Goal: Task Accomplishment & Management: Complete application form

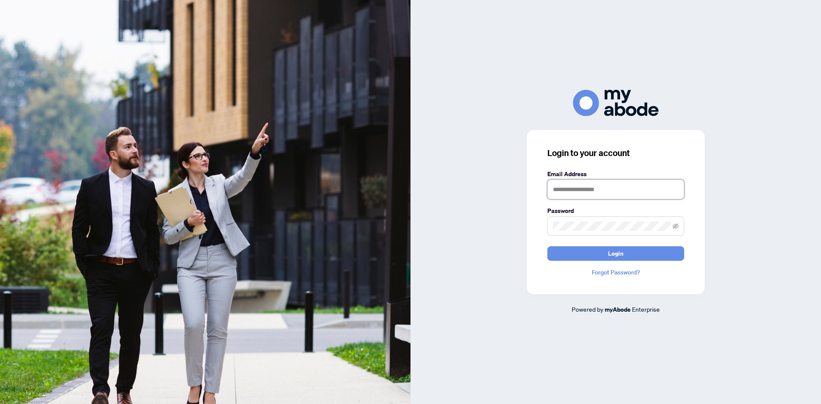
click at [601, 195] on input "text" at bounding box center [615, 190] width 137 height 20
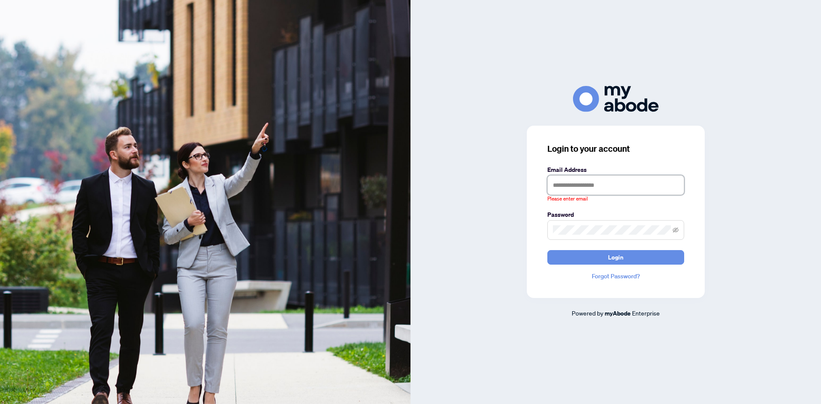
type input "**********"
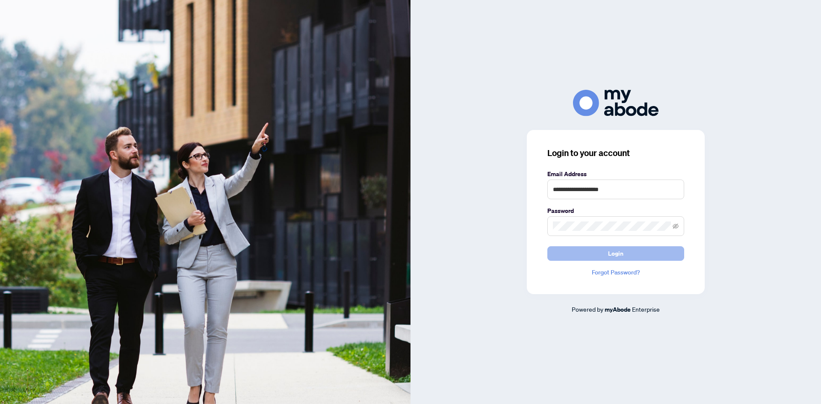
click at [617, 251] on span "Login" at bounding box center [615, 254] width 15 height 14
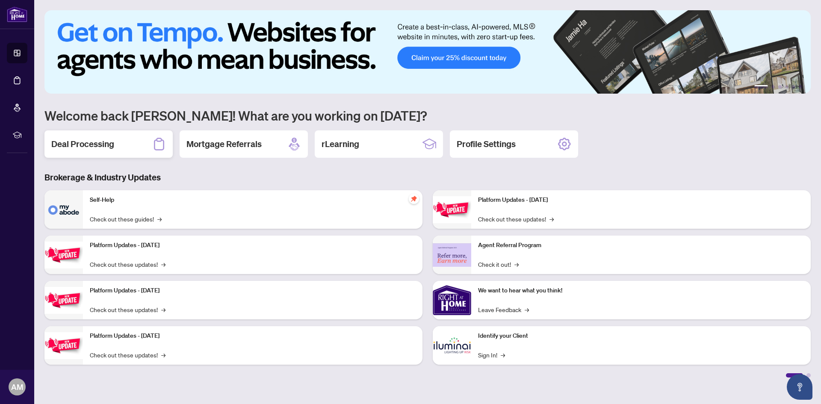
click at [104, 151] on div "Deal Processing" at bounding box center [108, 143] width 128 height 27
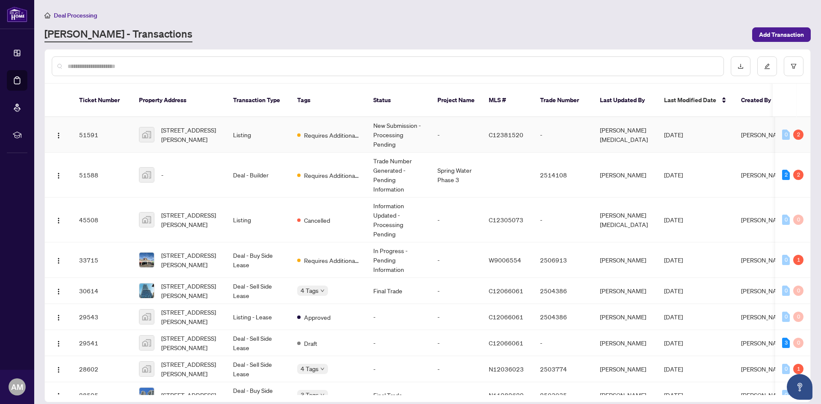
click at [358, 133] on td "Requires Additional Docs" at bounding box center [328, 135] width 76 height 36
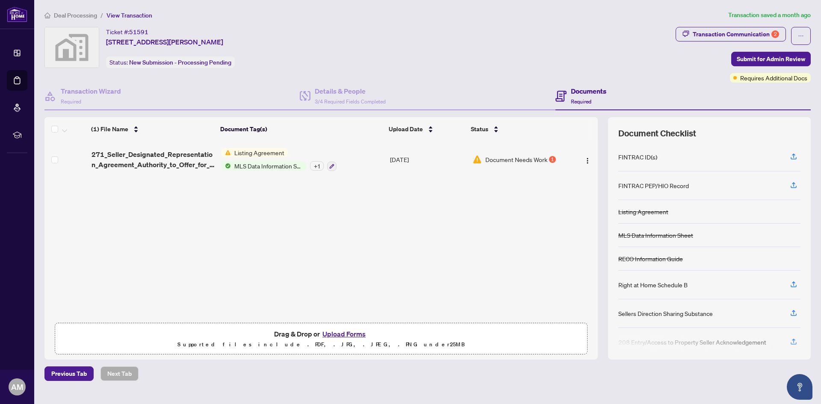
click at [523, 160] on span "Document Needs Work" at bounding box center [516, 159] width 62 height 9
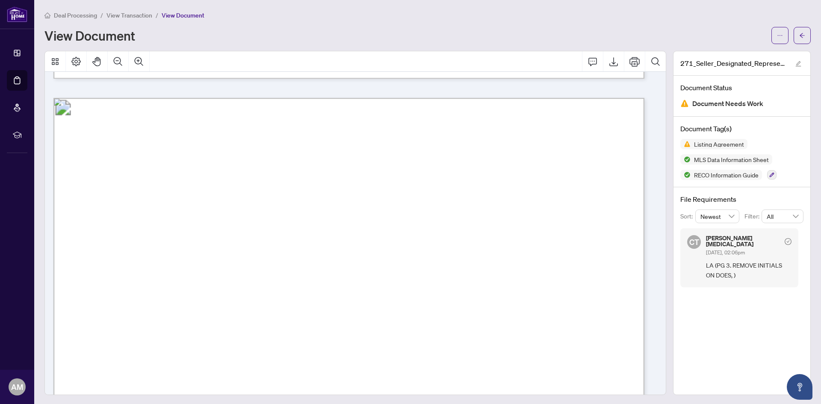
scroll to position [1583, 0]
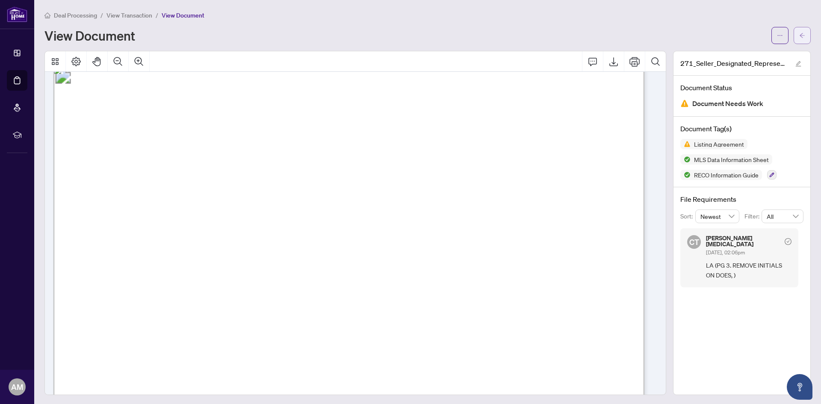
click at [799, 35] on icon "arrow-left" at bounding box center [802, 36] width 6 height 6
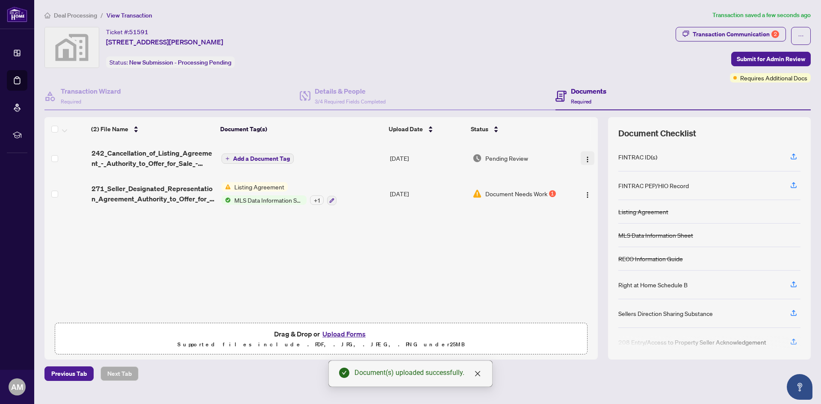
click at [586, 161] on img "button" at bounding box center [587, 159] width 7 height 7
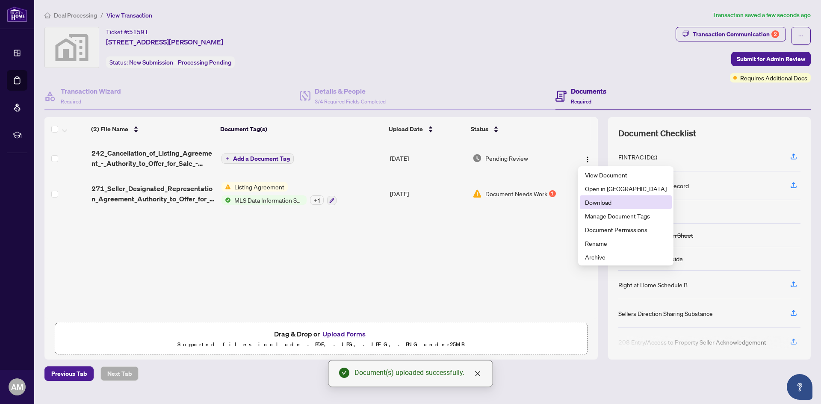
click at [607, 206] on span "Download" at bounding box center [626, 202] width 82 height 9
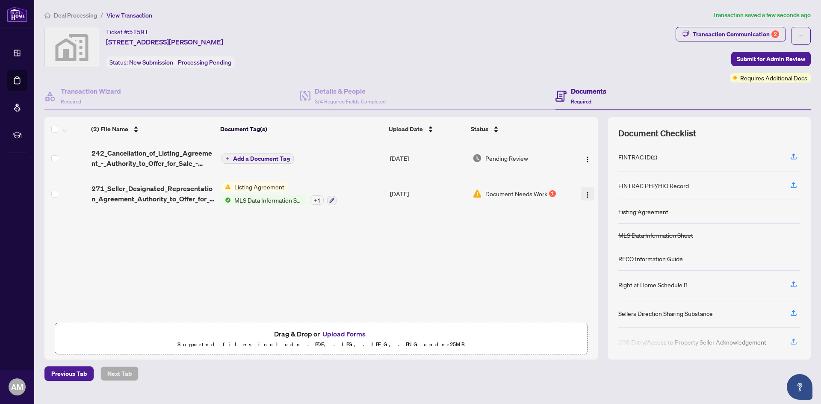
click at [584, 196] on img "button" at bounding box center [587, 195] width 7 height 7
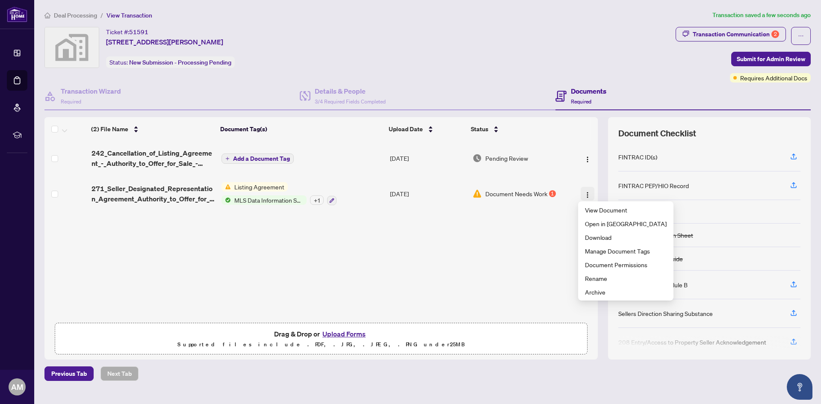
click at [581, 194] on button "button" at bounding box center [588, 194] width 14 height 14
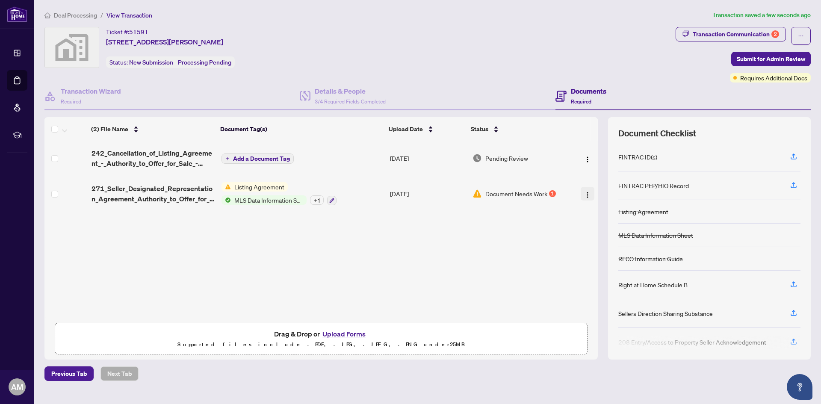
click at [584, 194] on img "button" at bounding box center [587, 195] width 7 height 7
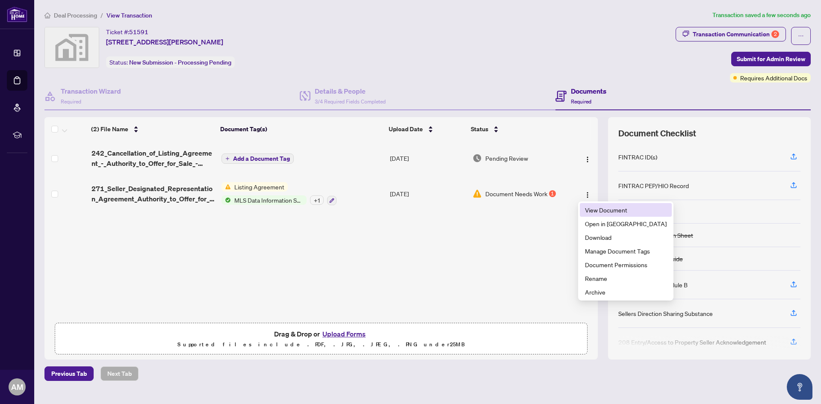
click at [601, 210] on span "View Document" at bounding box center [626, 209] width 82 height 9
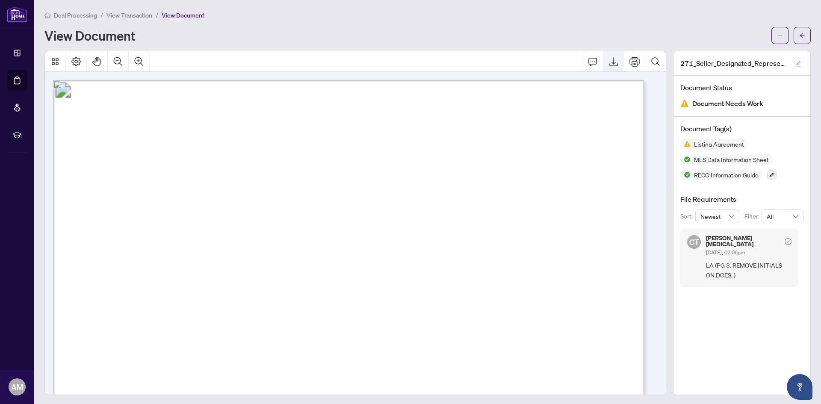
click at [610, 64] on icon "Export" at bounding box center [614, 61] width 10 height 10
click at [799, 36] on icon "arrow-left" at bounding box center [802, 36] width 6 height 6
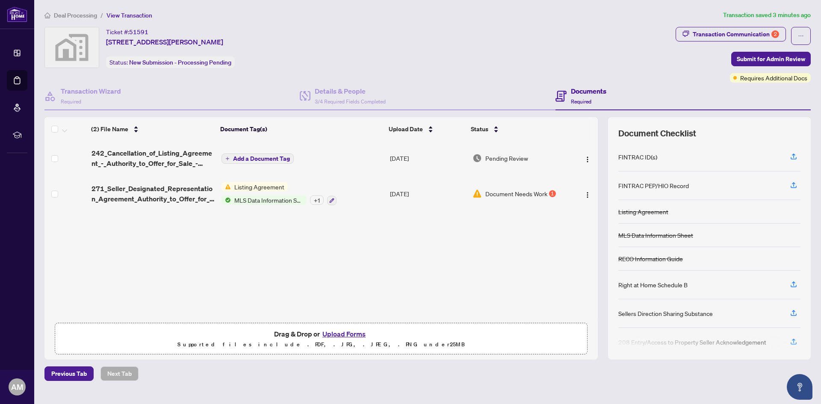
click at [372, 252] on div "(2) File Name Document Tag(s) Upload Date Status 242_Cancellation_of_Listing_Ag…" at bounding box center [320, 230] width 553 height 178
click at [765, 38] on div "Transaction Communication 2" at bounding box center [736, 34] width 86 height 14
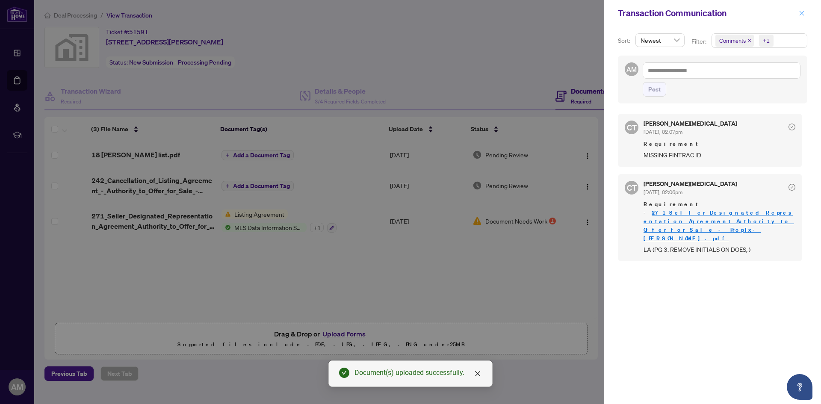
click at [803, 15] on icon "close" at bounding box center [802, 13] width 6 height 6
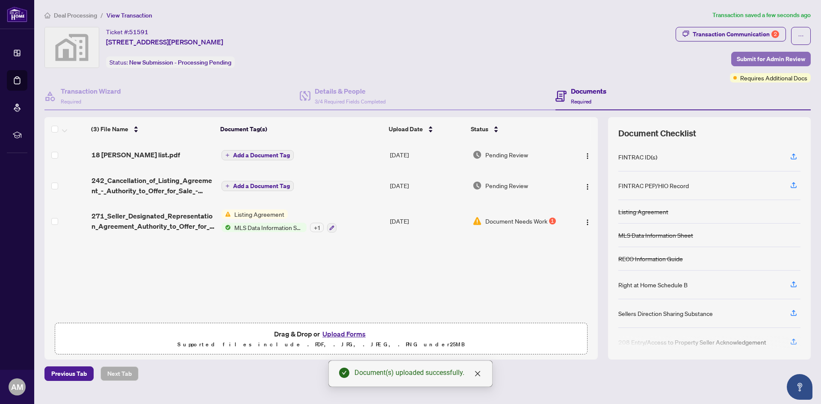
click at [782, 59] on span "Submit for Admin Review" at bounding box center [771, 59] width 68 height 14
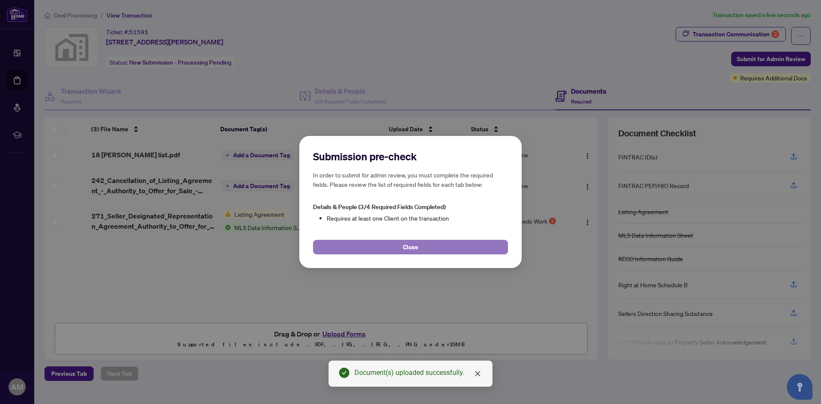
click at [412, 245] on span "Close" at bounding box center [410, 247] width 15 height 14
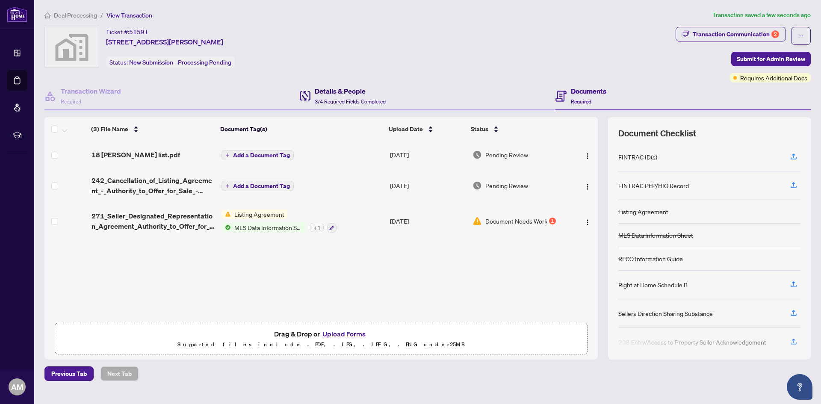
click at [342, 87] on h4 "Details & People" at bounding box center [350, 91] width 71 height 10
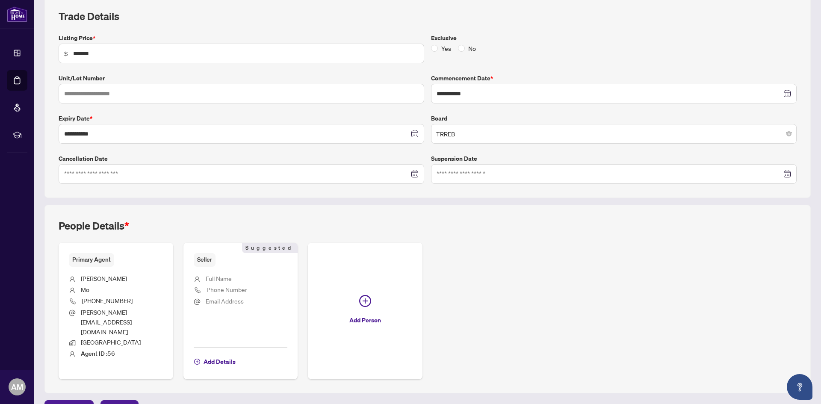
scroll to position [124, 0]
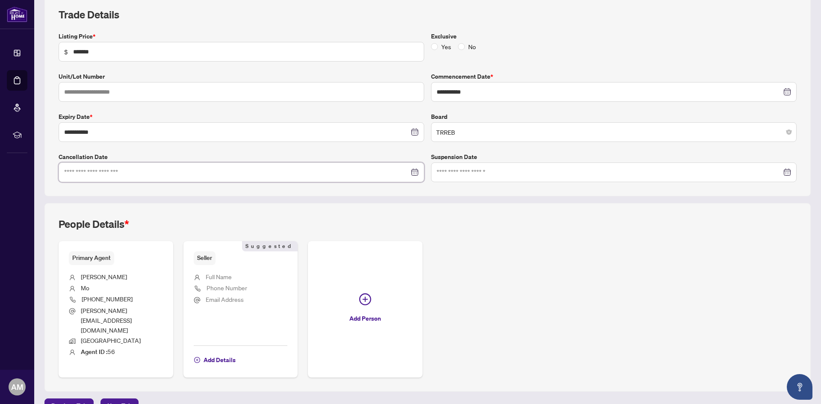
click at [236, 174] on input at bounding box center [236, 172] width 345 height 9
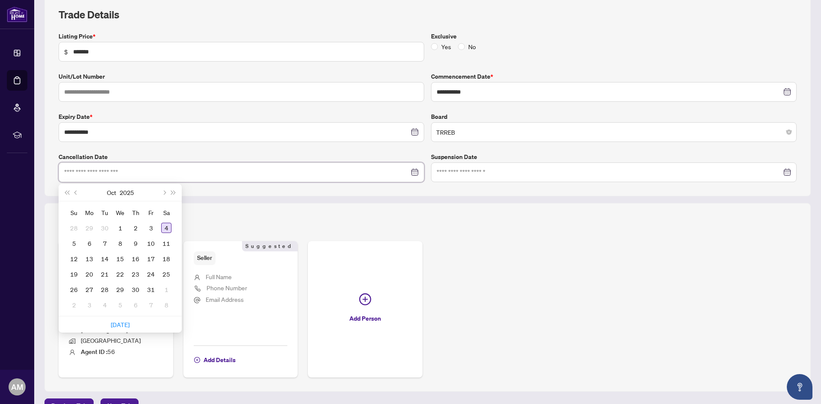
type input "**********"
click at [163, 226] on div "4" at bounding box center [166, 228] width 10 height 10
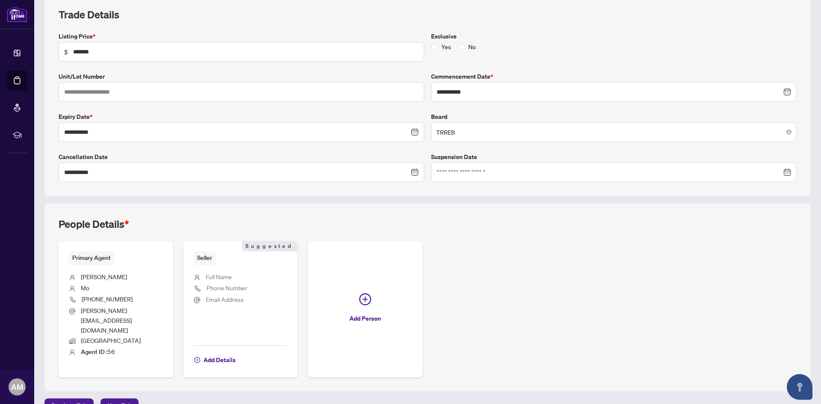
click at [592, 237] on div "People Details *" at bounding box center [428, 229] width 738 height 24
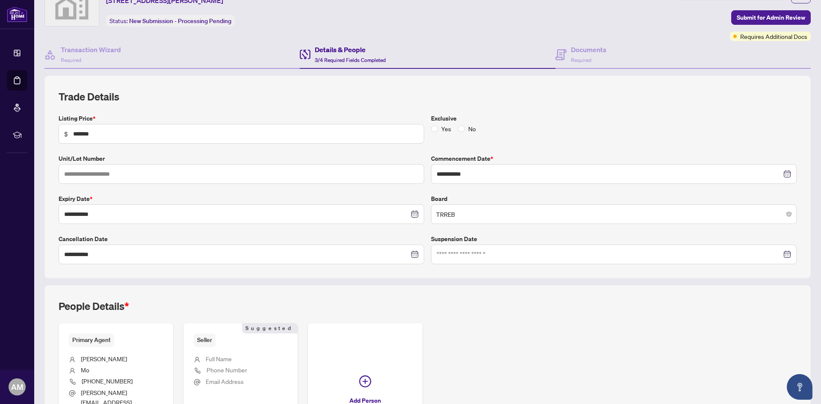
scroll to position [38, 0]
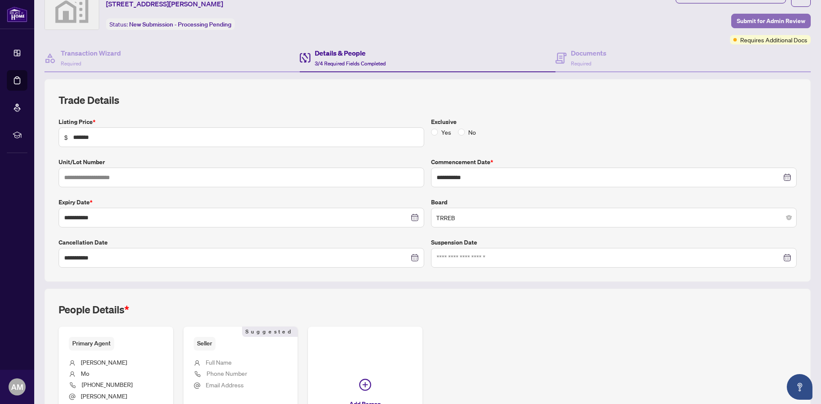
click at [766, 19] on span "Submit for Admin Review" at bounding box center [771, 21] width 68 height 14
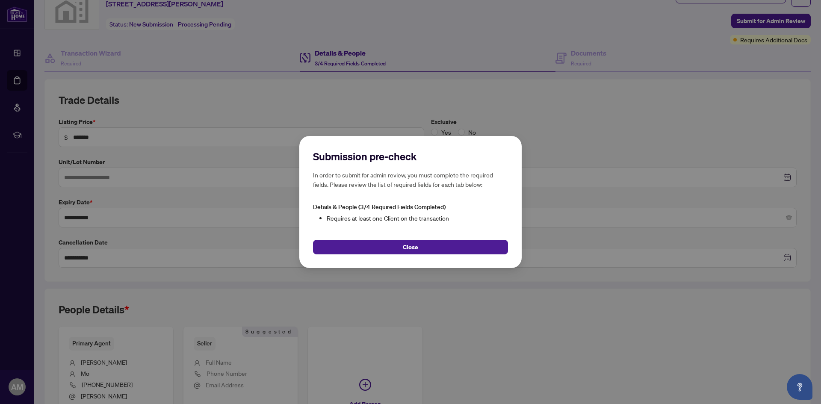
click at [473, 246] on button "Close" at bounding box center [410, 247] width 195 height 15
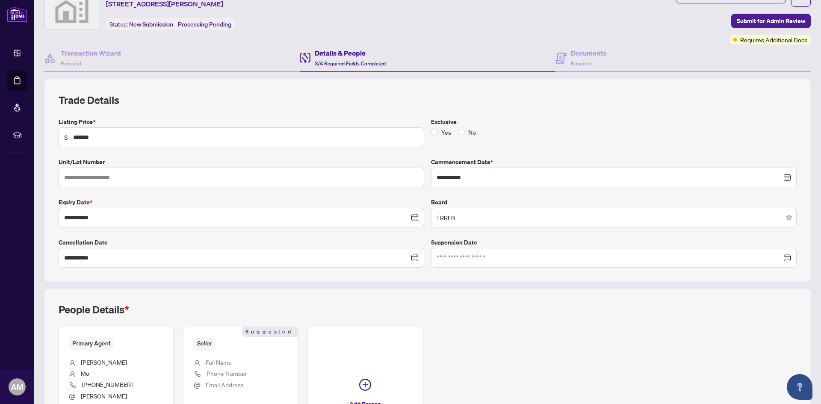
click at [246, 361] on li "Full Name" at bounding box center [241, 363] width 94 height 11
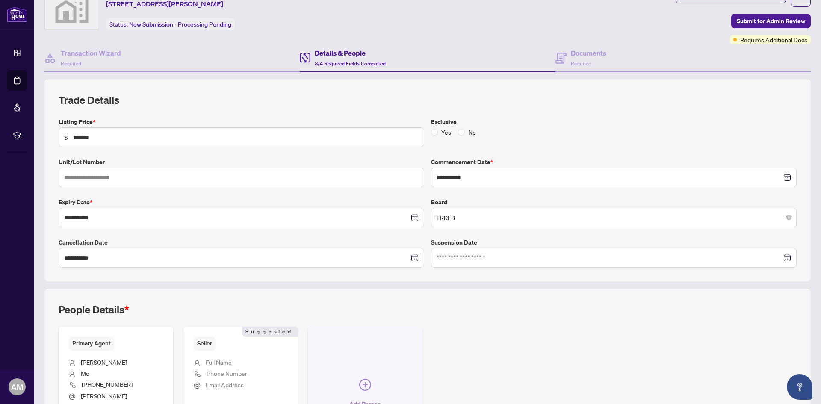
click at [359, 379] on icon "plus-circle" at bounding box center [365, 385] width 12 height 12
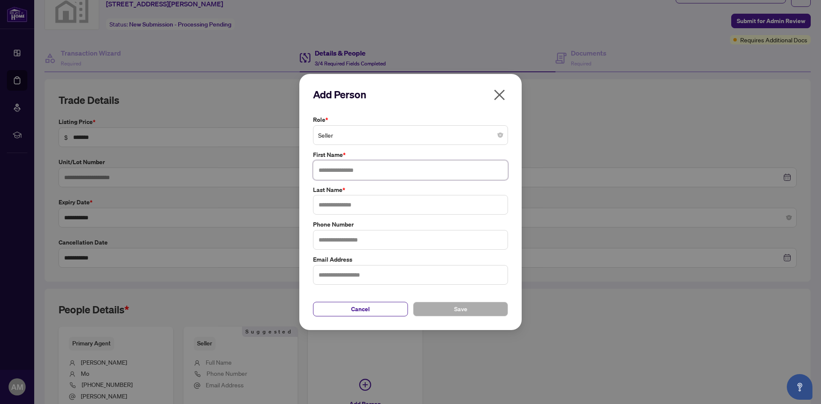
click at [351, 168] on input "text" at bounding box center [410, 170] width 195 height 20
type input "*********"
type input "**"
click at [438, 312] on button "Save" at bounding box center [460, 309] width 95 height 15
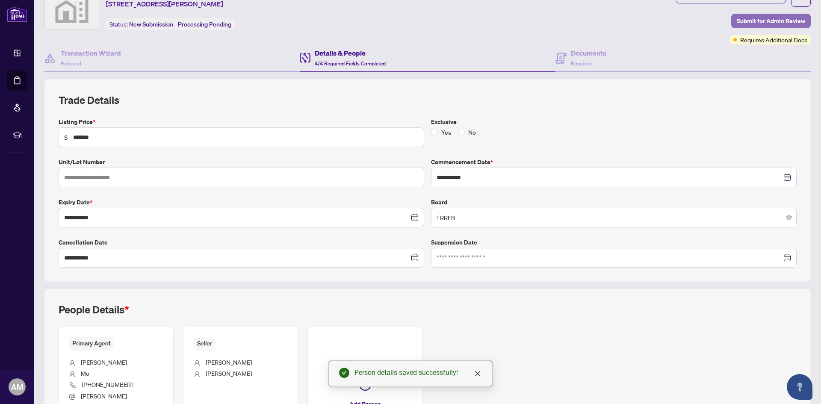
click at [757, 20] on span "Submit for Admin Review" at bounding box center [771, 21] width 68 height 14
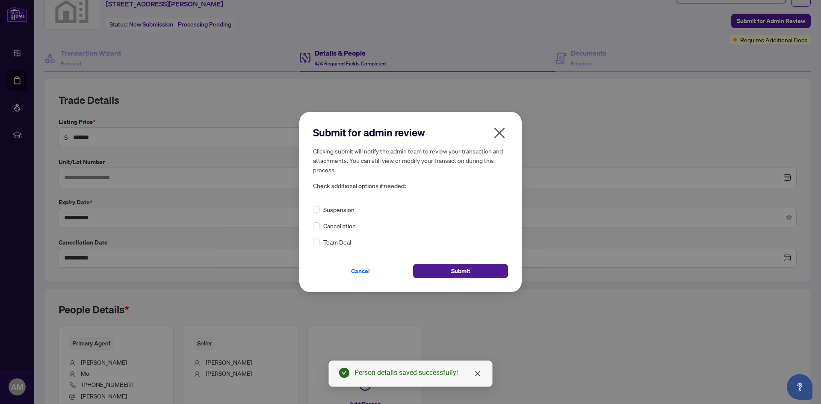
click at [340, 225] on span "Cancellation" at bounding box center [339, 225] width 33 height 9
click at [321, 225] on div "Cancellation" at bounding box center [410, 225] width 195 height 9
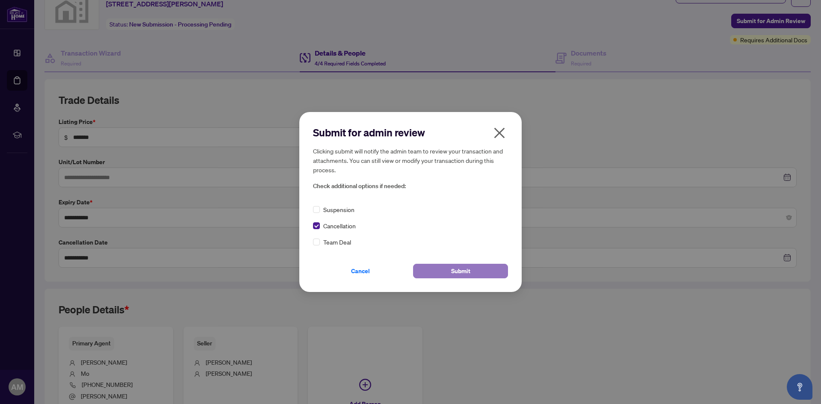
click at [458, 272] on span "Submit" at bounding box center [460, 271] width 19 height 14
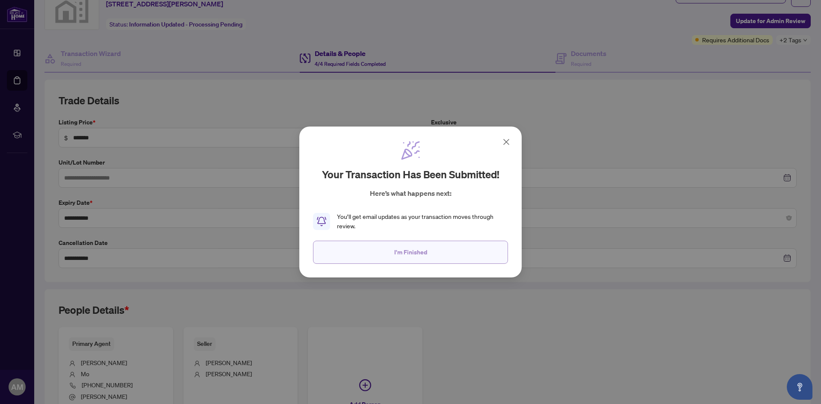
click at [445, 254] on button "I'm Finished" at bounding box center [410, 252] width 195 height 23
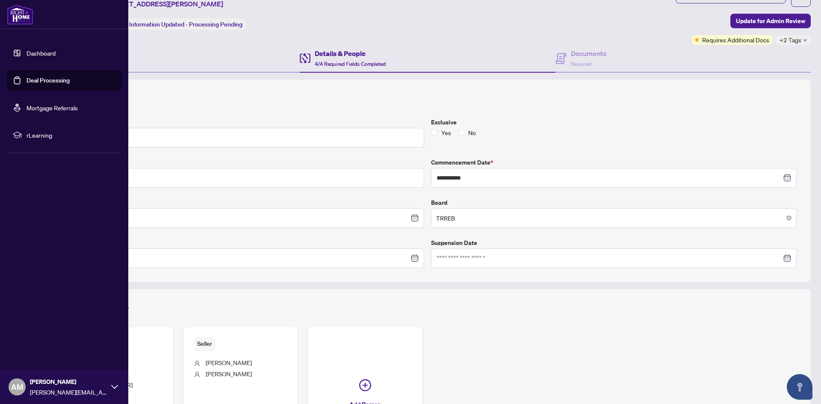
click at [42, 57] on link "Dashboard" at bounding box center [41, 53] width 29 height 8
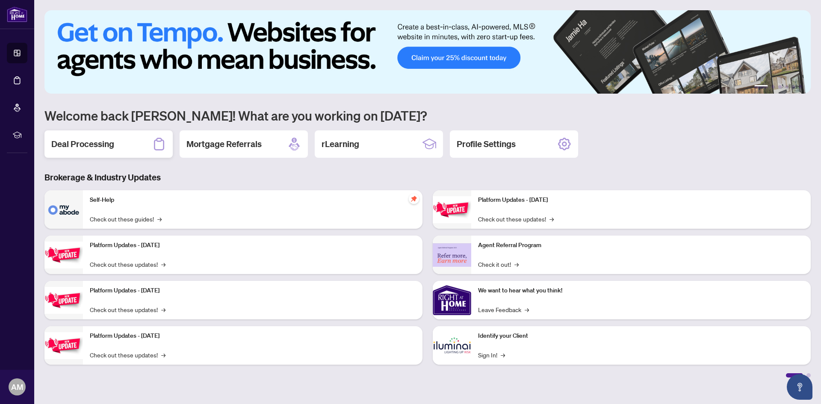
click at [112, 146] on h2 "Deal Processing" at bounding box center [82, 144] width 63 height 12
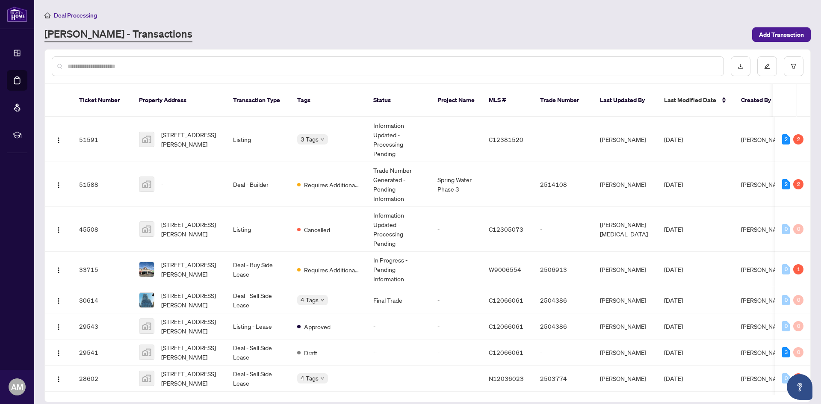
click at [787, 26] on div "Deal Processing [PERSON_NAME] - Transactions Add Transaction" at bounding box center [427, 26] width 766 height 32
click at [779, 36] on span "Add Transaction" at bounding box center [781, 35] width 45 height 14
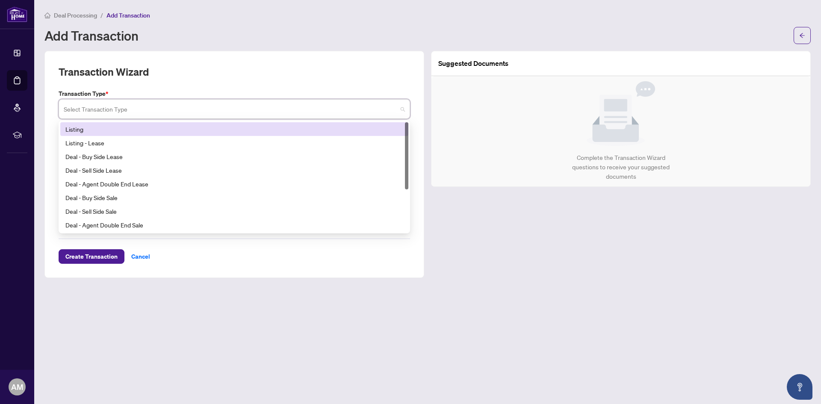
click at [191, 105] on input "search" at bounding box center [231, 110] width 334 height 19
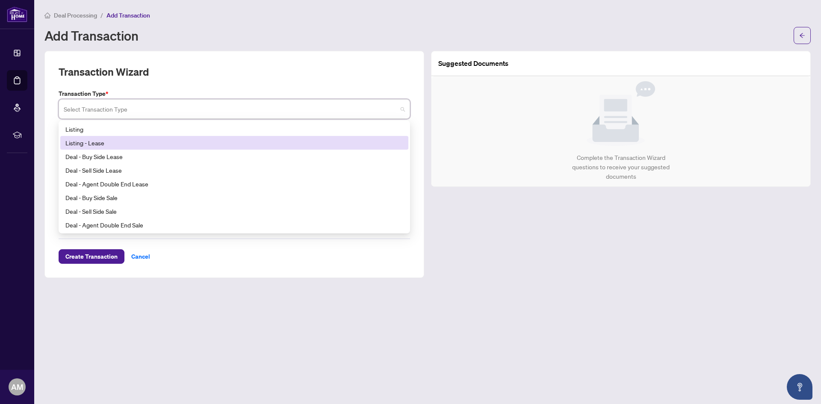
click at [206, 143] on div "Listing - Lease" at bounding box center [234, 142] width 338 height 9
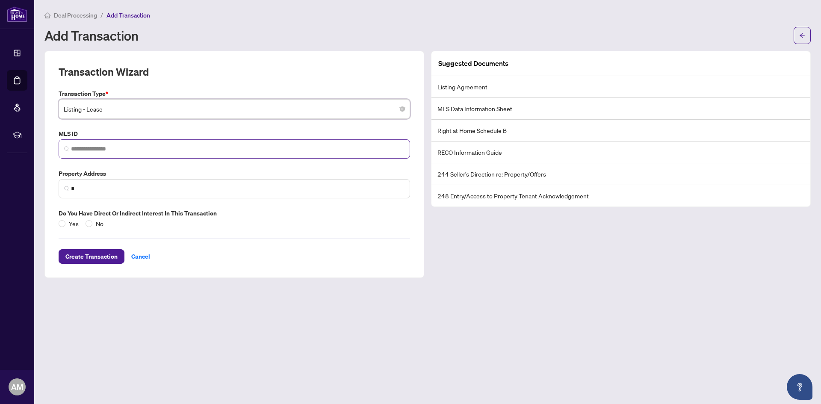
click at [229, 155] on span at bounding box center [235, 148] width 352 height 19
paste input "*********"
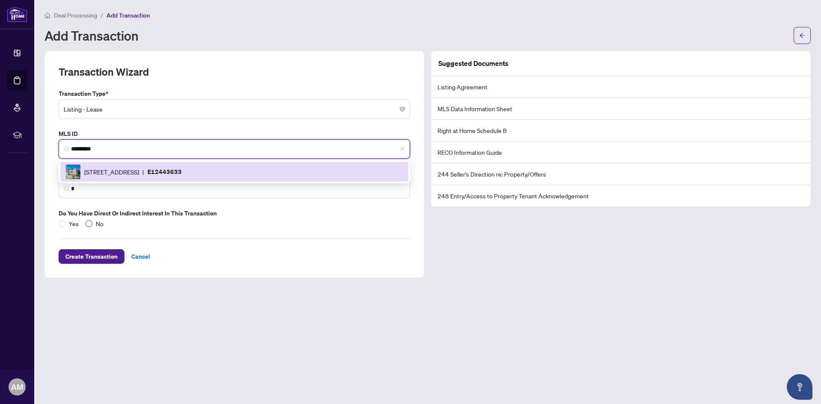
type input "*********"
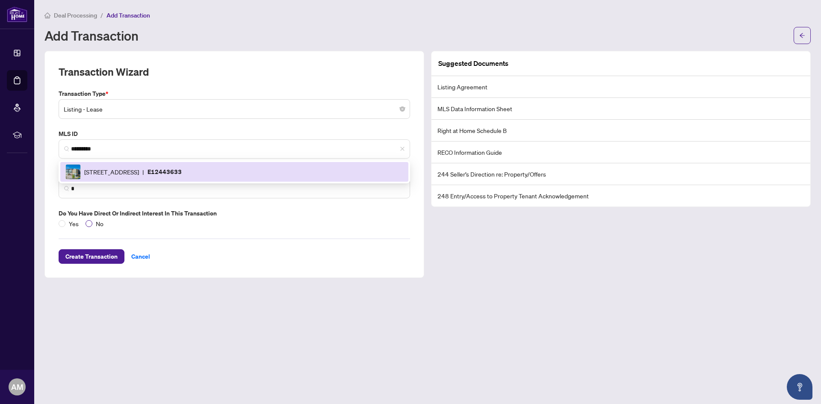
click at [94, 224] on span "No" at bounding box center [99, 223] width 15 height 9
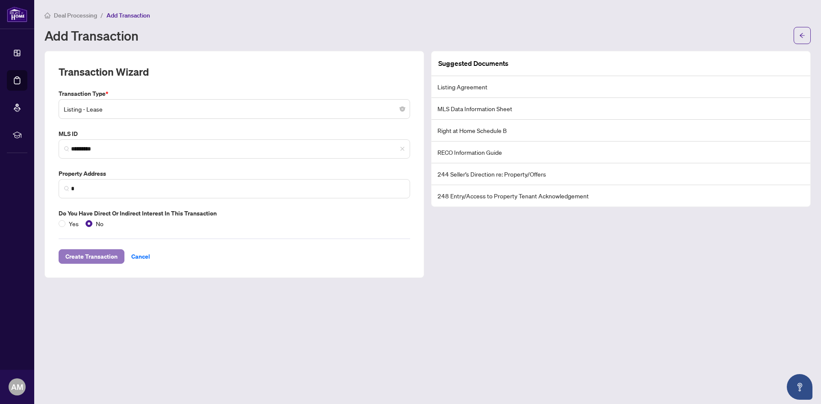
click at [90, 261] on span "Create Transaction" at bounding box center [91, 257] width 52 height 14
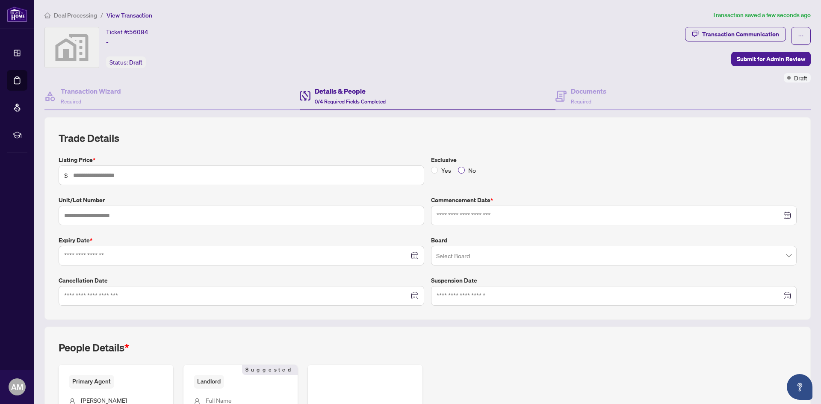
click at [465, 168] on span "No" at bounding box center [472, 170] width 15 height 9
click at [336, 177] on input "text" at bounding box center [246, 175] width 346 height 9
type input "**"
click at [290, 258] on input at bounding box center [236, 255] width 345 height 9
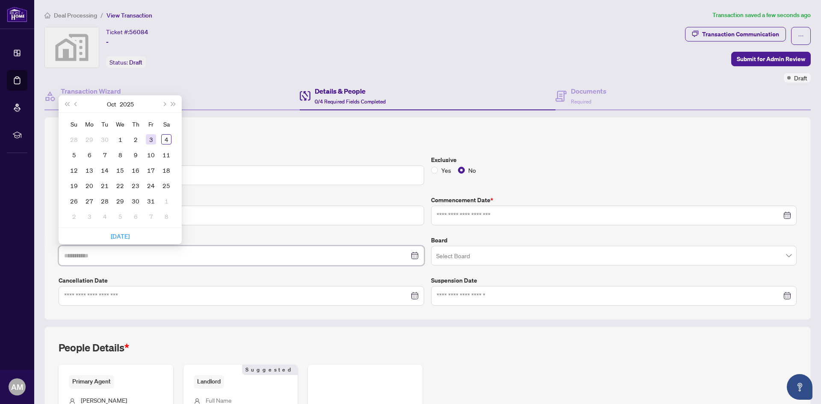
type input "**********"
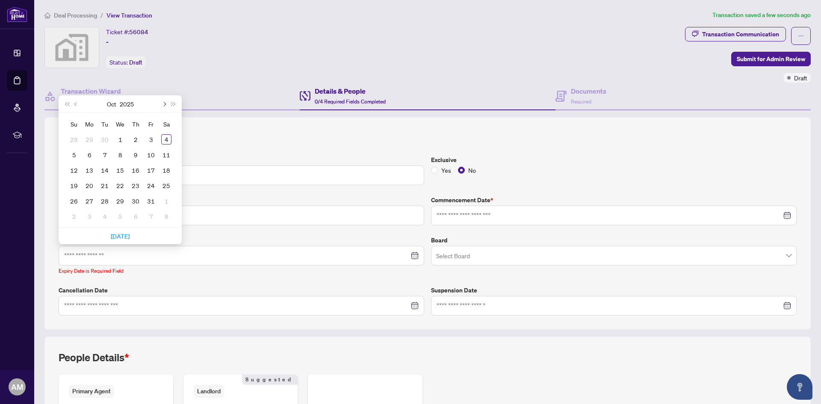
click at [166, 106] on button "Next month (PageDown)" at bounding box center [163, 103] width 9 height 17
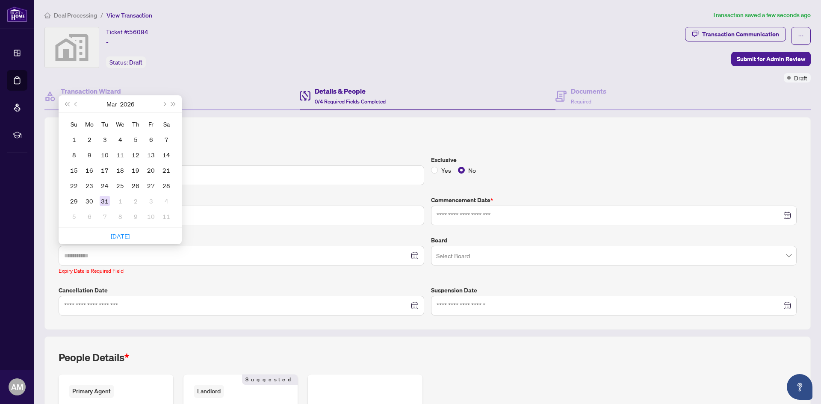
type input "**********"
click at [106, 199] on div "31" at bounding box center [105, 201] width 10 height 10
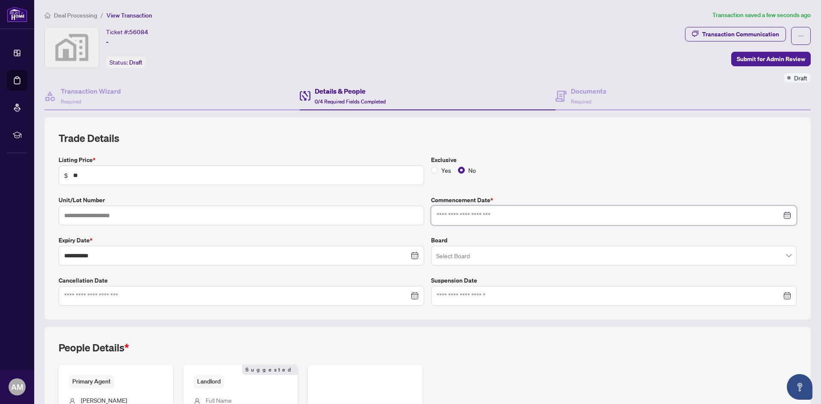
click at [504, 213] on input at bounding box center [609, 215] width 345 height 9
type input "**********"
click at [505, 268] on div "2" at bounding box center [508, 271] width 10 height 10
click at [485, 259] on input "search" at bounding box center [610, 257] width 348 height 19
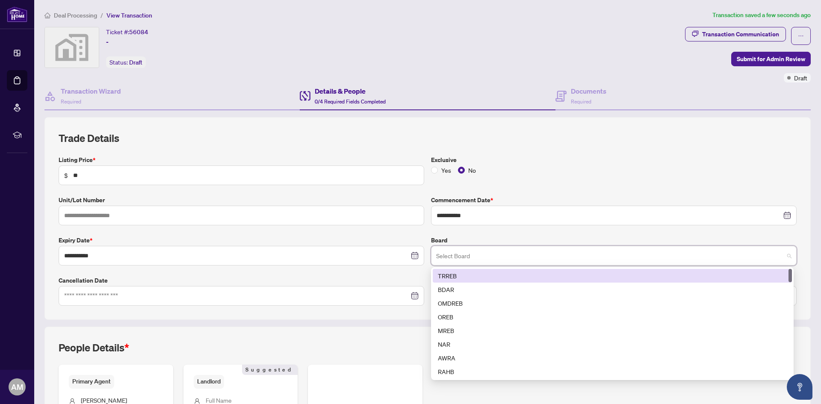
click at [475, 275] on div "TRREB" at bounding box center [612, 275] width 349 height 9
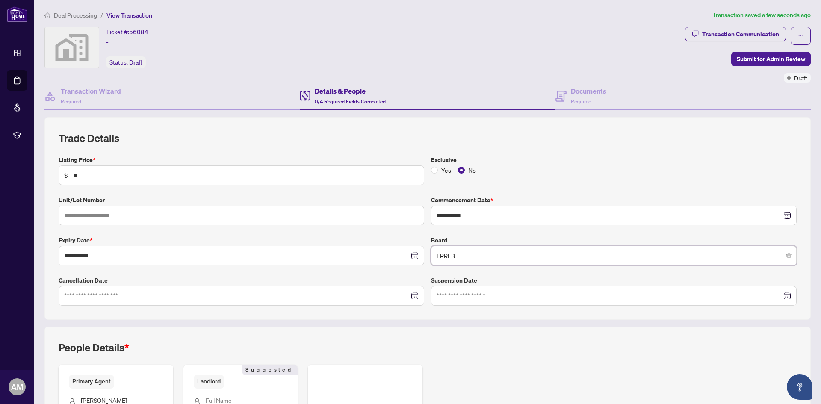
click at [284, 201] on label "Unit/Lot Number" at bounding box center [242, 199] width 366 height 9
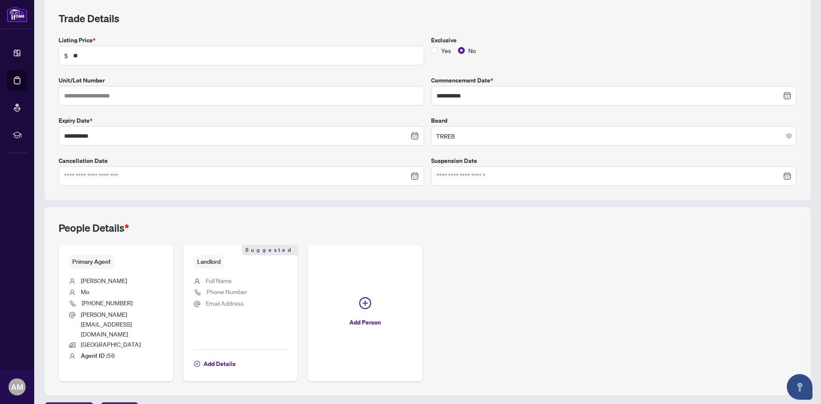
scroll to position [124, 0]
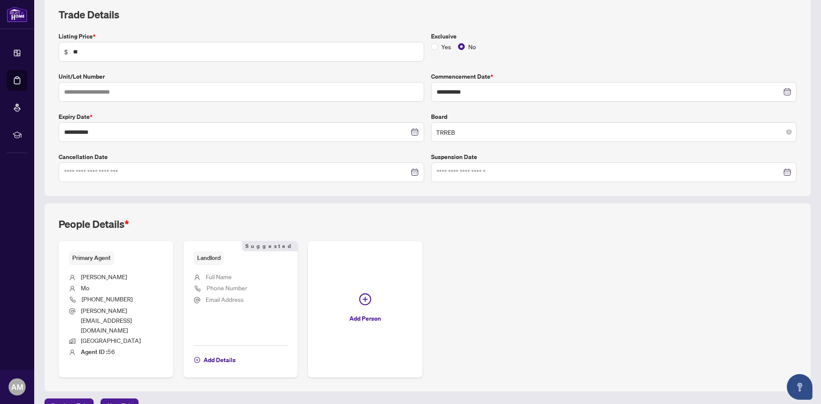
click at [264, 274] on li "Full Name" at bounding box center [241, 277] width 94 height 11
click at [219, 353] on span "Add Details" at bounding box center [220, 360] width 32 height 14
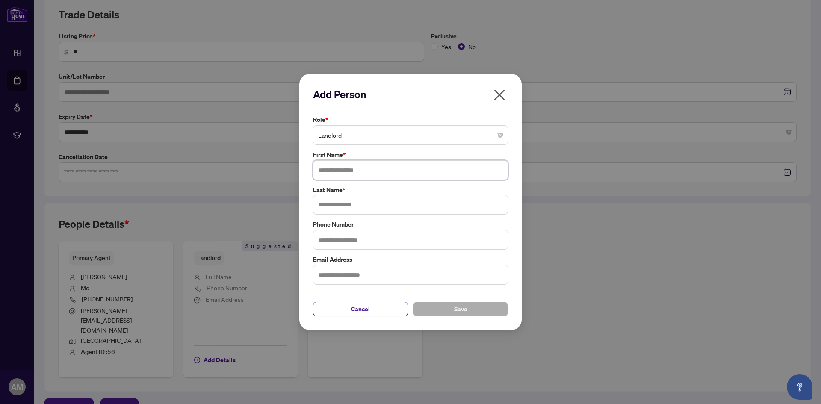
click at [349, 168] on input "text" at bounding box center [410, 170] width 195 height 20
type input "****"
type input "******"
click at [454, 313] on button "Save" at bounding box center [460, 309] width 95 height 15
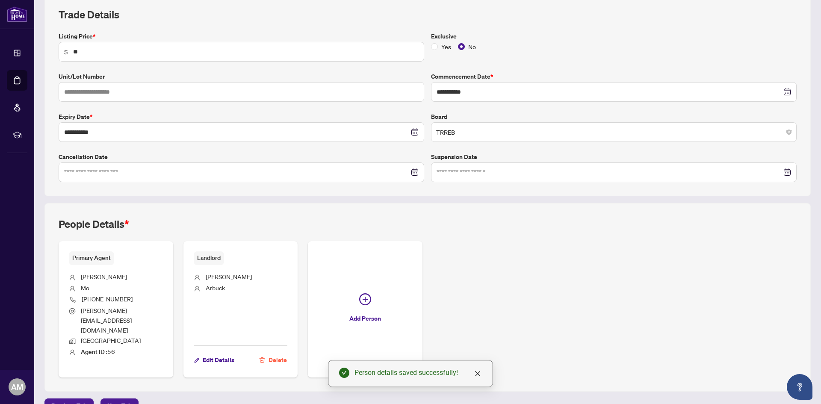
click at [567, 280] on div "Primary Agent [PERSON_NAME] [PHONE_NUMBER] [PERSON_NAME][EMAIL_ADDRESS][DOMAIN_…" at bounding box center [428, 309] width 738 height 136
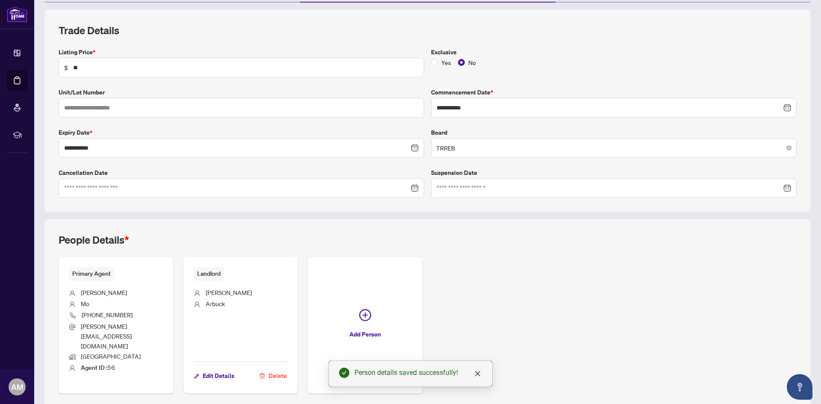
scroll to position [107, 0]
click at [127, 395] on div "**********" at bounding box center [427, 167] width 773 height 527
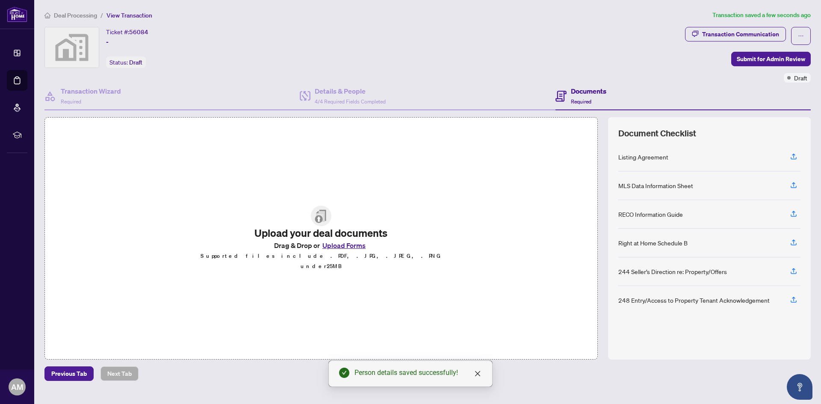
click at [357, 249] on button "Upload Forms" at bounding box center [344, 245] width 48 height 11
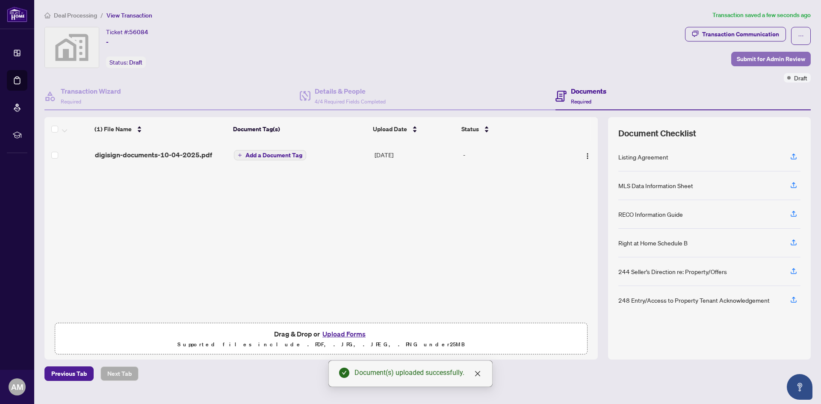
click at [770, 56] on span "Submit for Admin Review" at bounding box center [771, 59] width 68 height 14
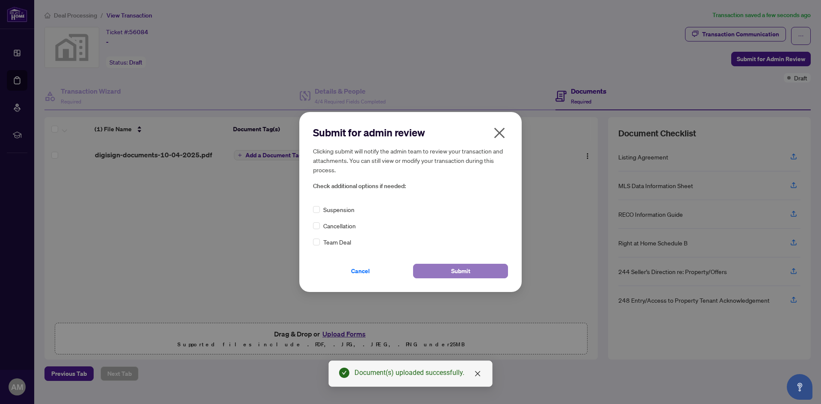
click at [433, 266] on button "Submit" at bounding box center [460, 271] width 95 height 15
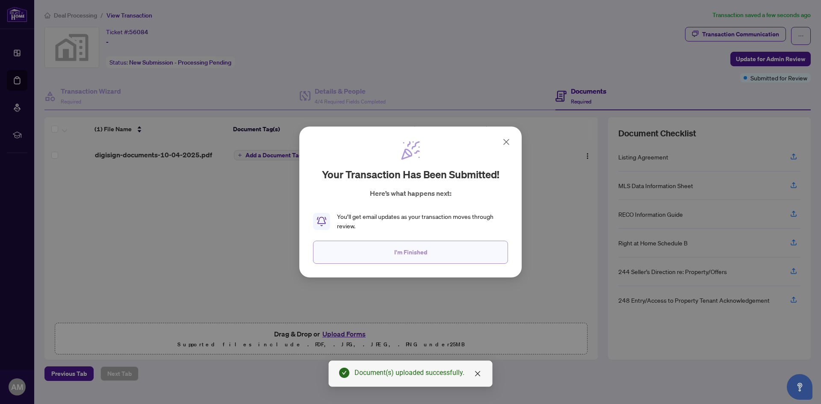
click at [427, 260] on button "I'm Finished" at bounding box center [410, 252] width 195 height 23
